Goal: Information Seeking & Learning: Learn about a topic

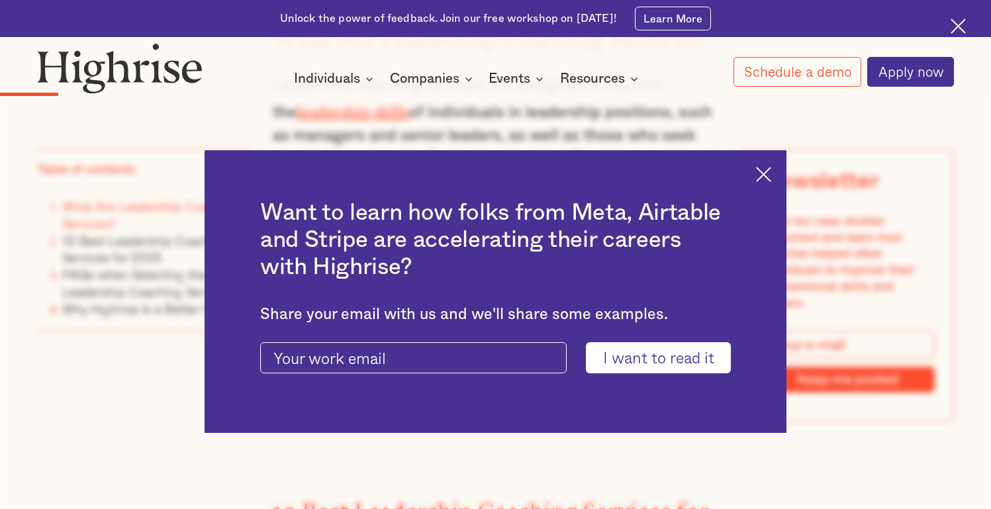
scroll to position [1913, 0]
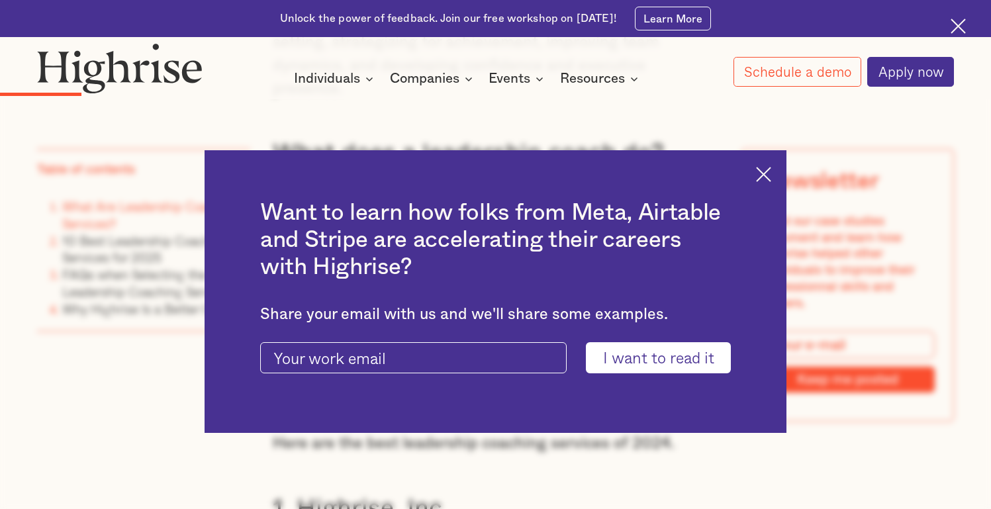
click at [771, 173] on img at bounding box center [763, 174] width 15 height 15
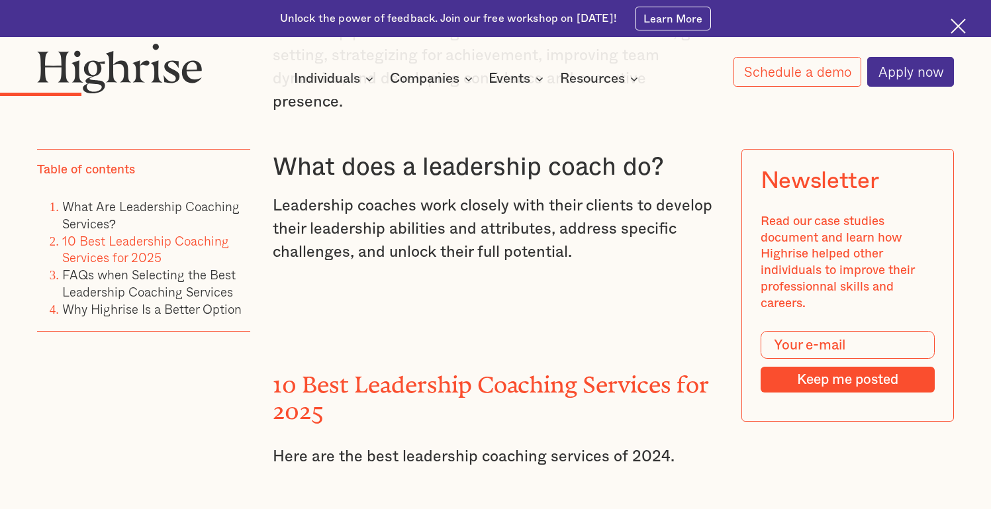
scroll to position [1899, 0]
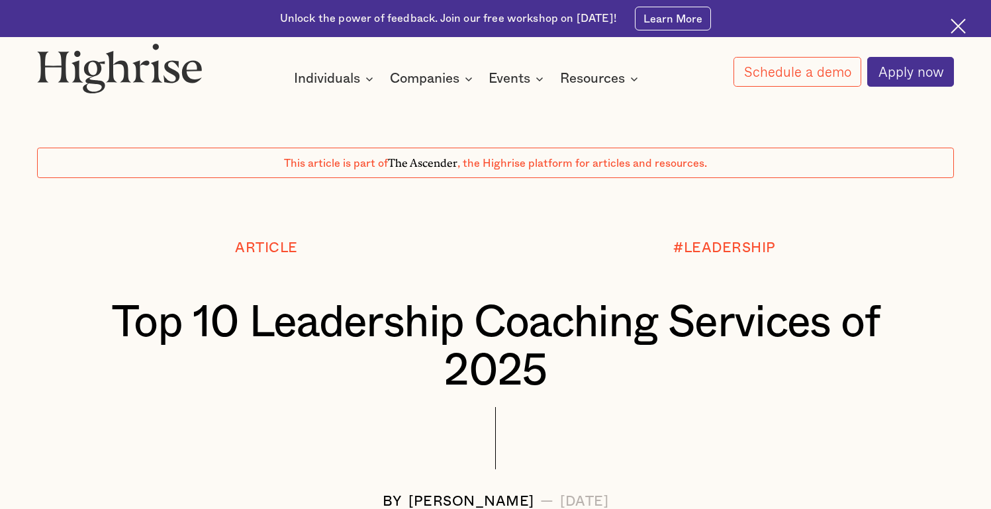
scroll to position [3, 0]
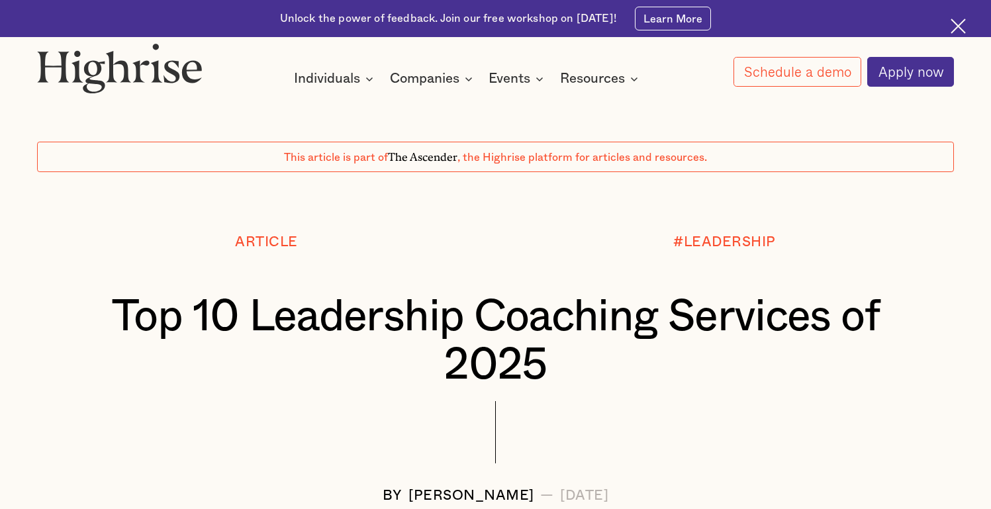
scroll to position [25, 0]
